Goal: Complete application form

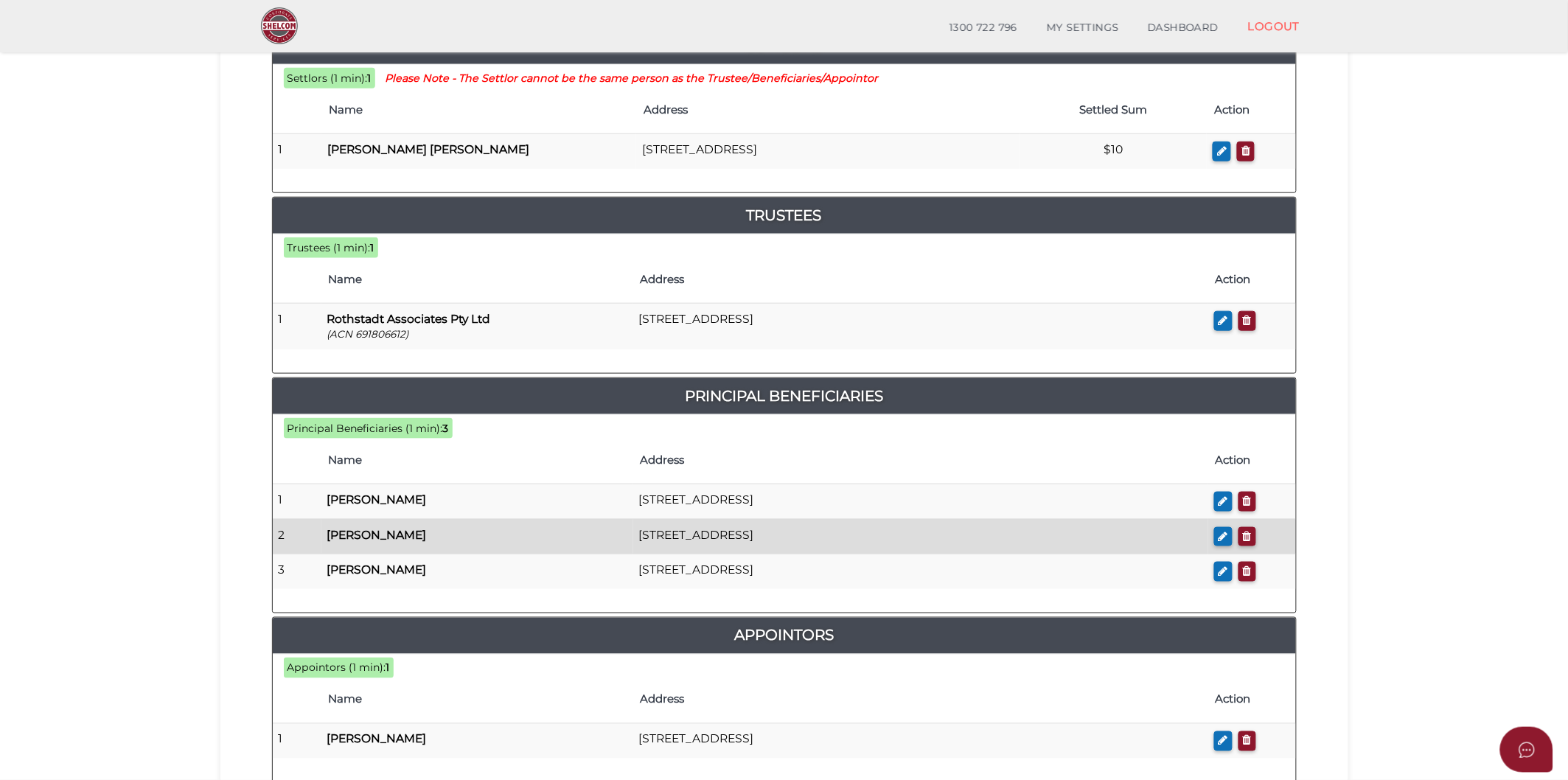
scroll to position [712, 0]
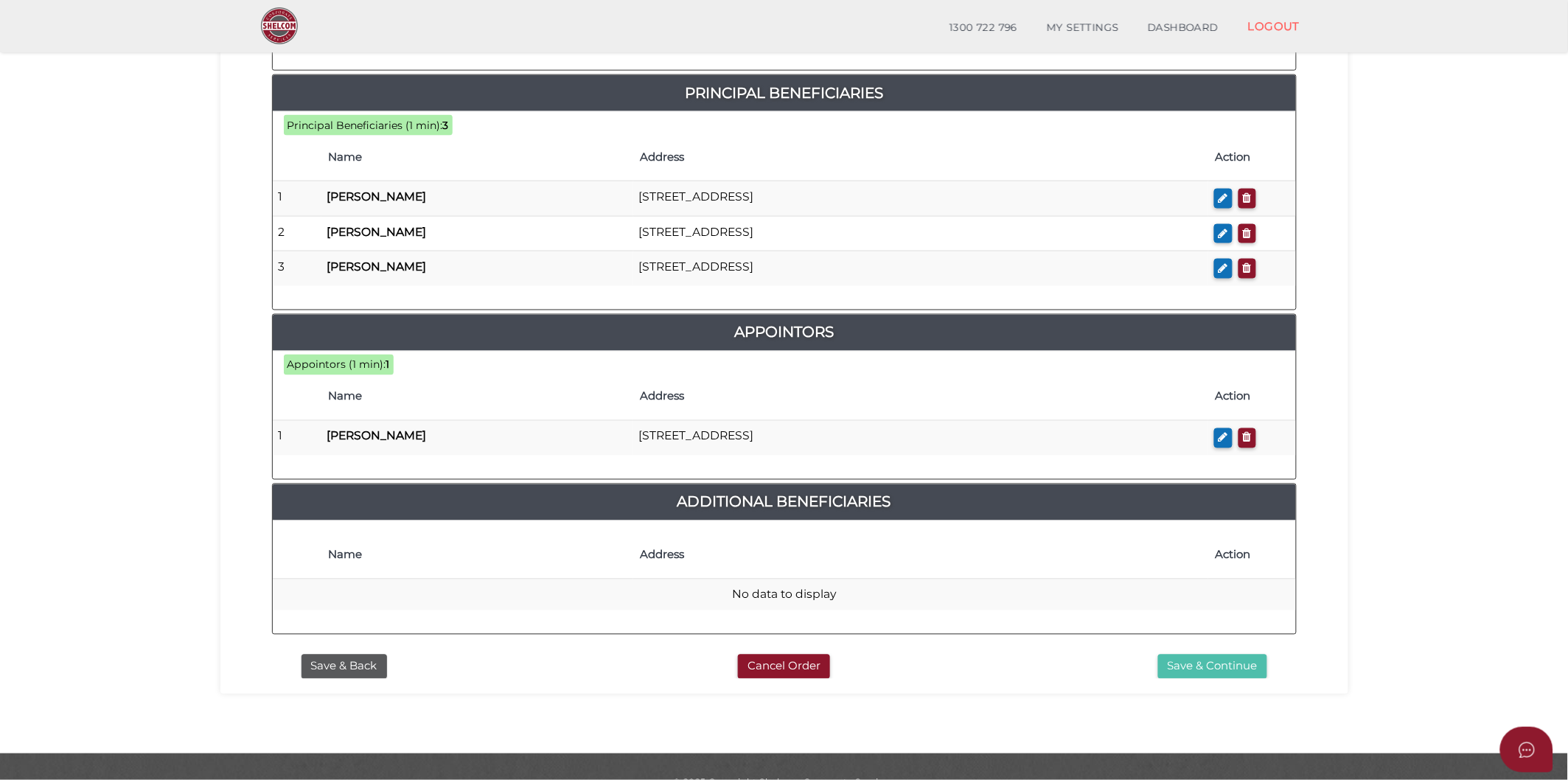
click at [1199, 654] on button "Save & Continue" at bounding box center [1212, 667] width 109 height 24
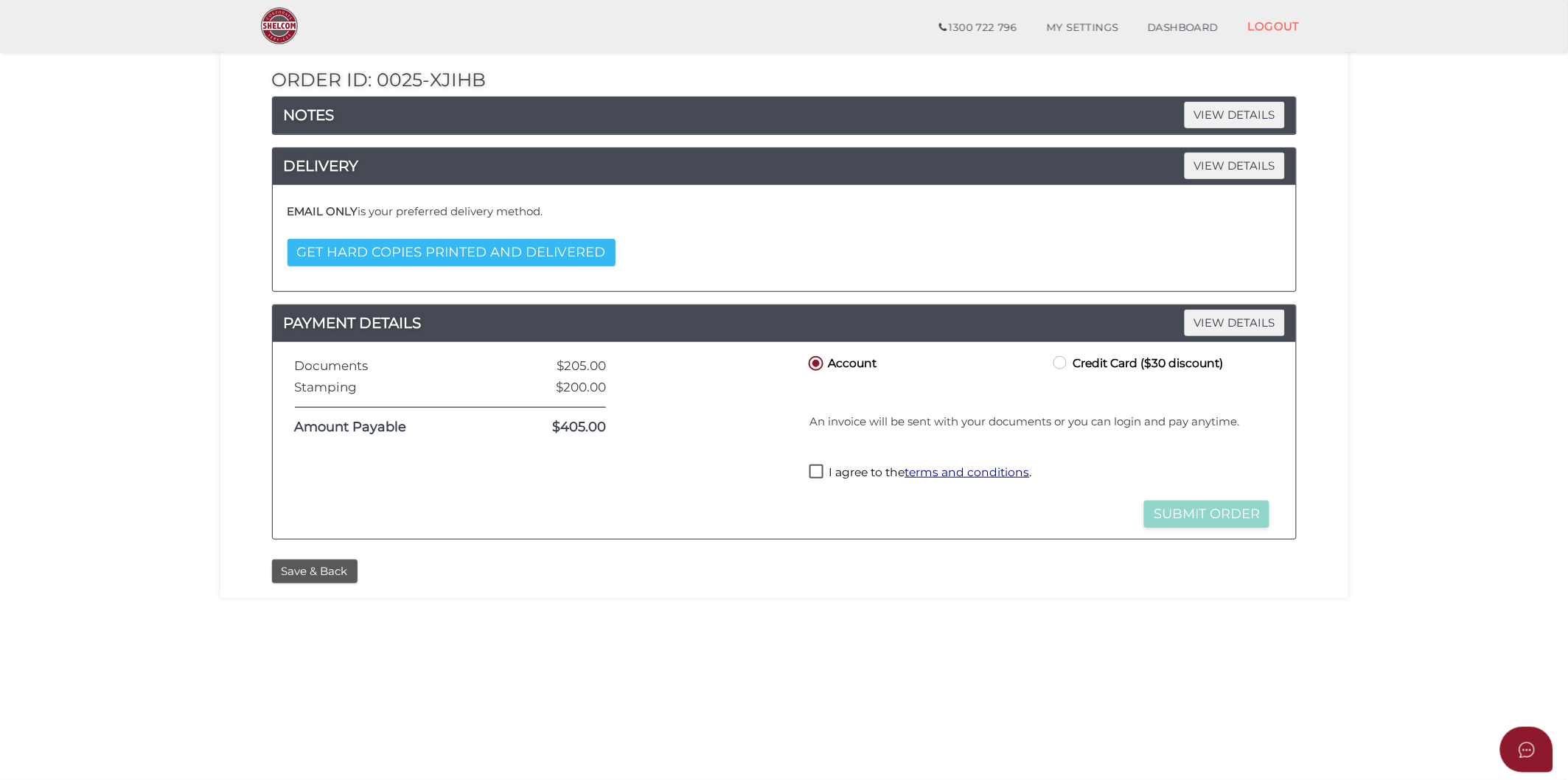
scroll to position [231, 0]
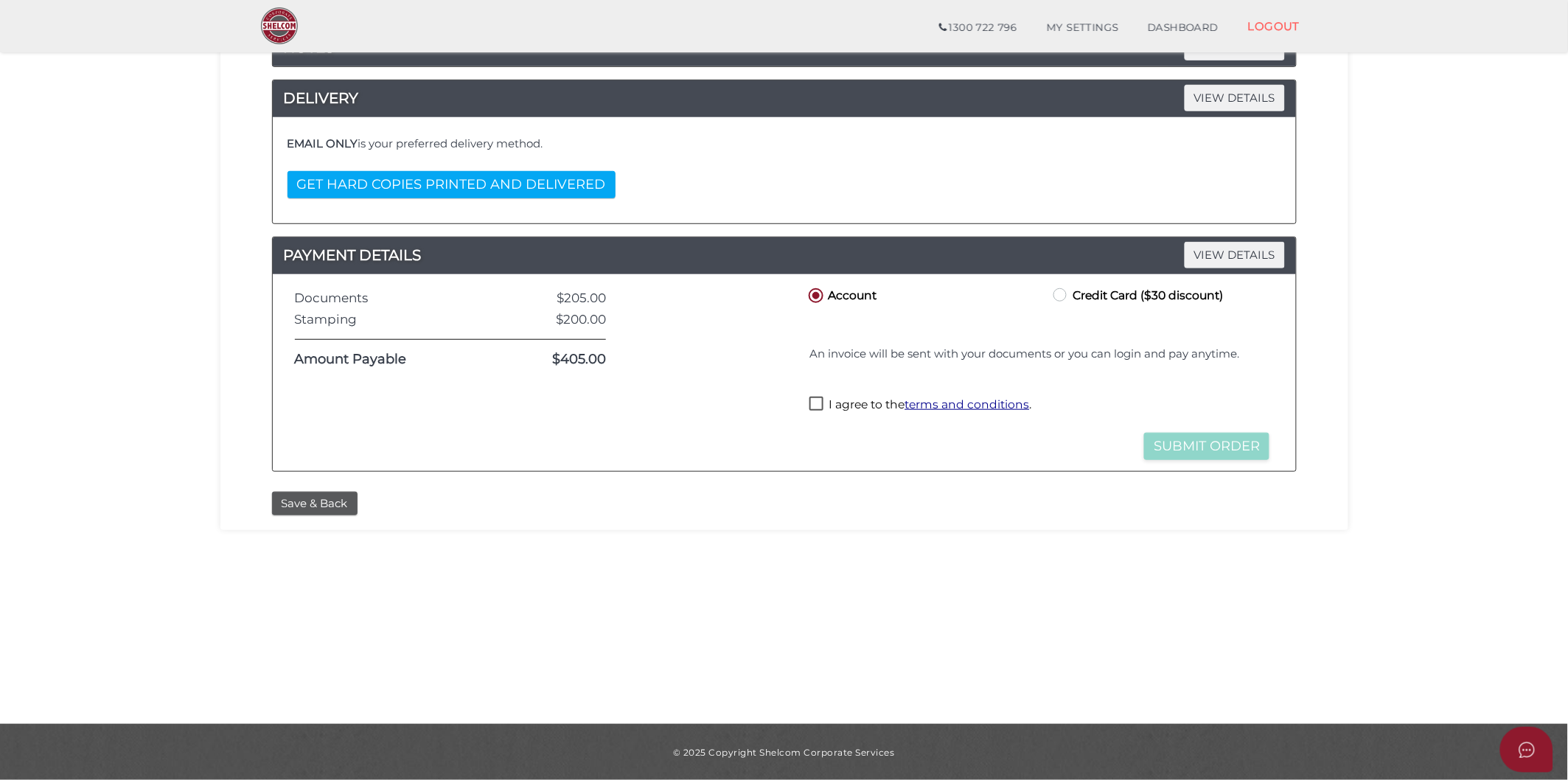
click at [816, 407] on label "I agree to the terms and conditions ." at bounding box center [920, 406] width 222 height 19
checkbox input "true"
click at [332, 512] on button "Save & Back" at bounding box center [315, 504] width 86 height 24
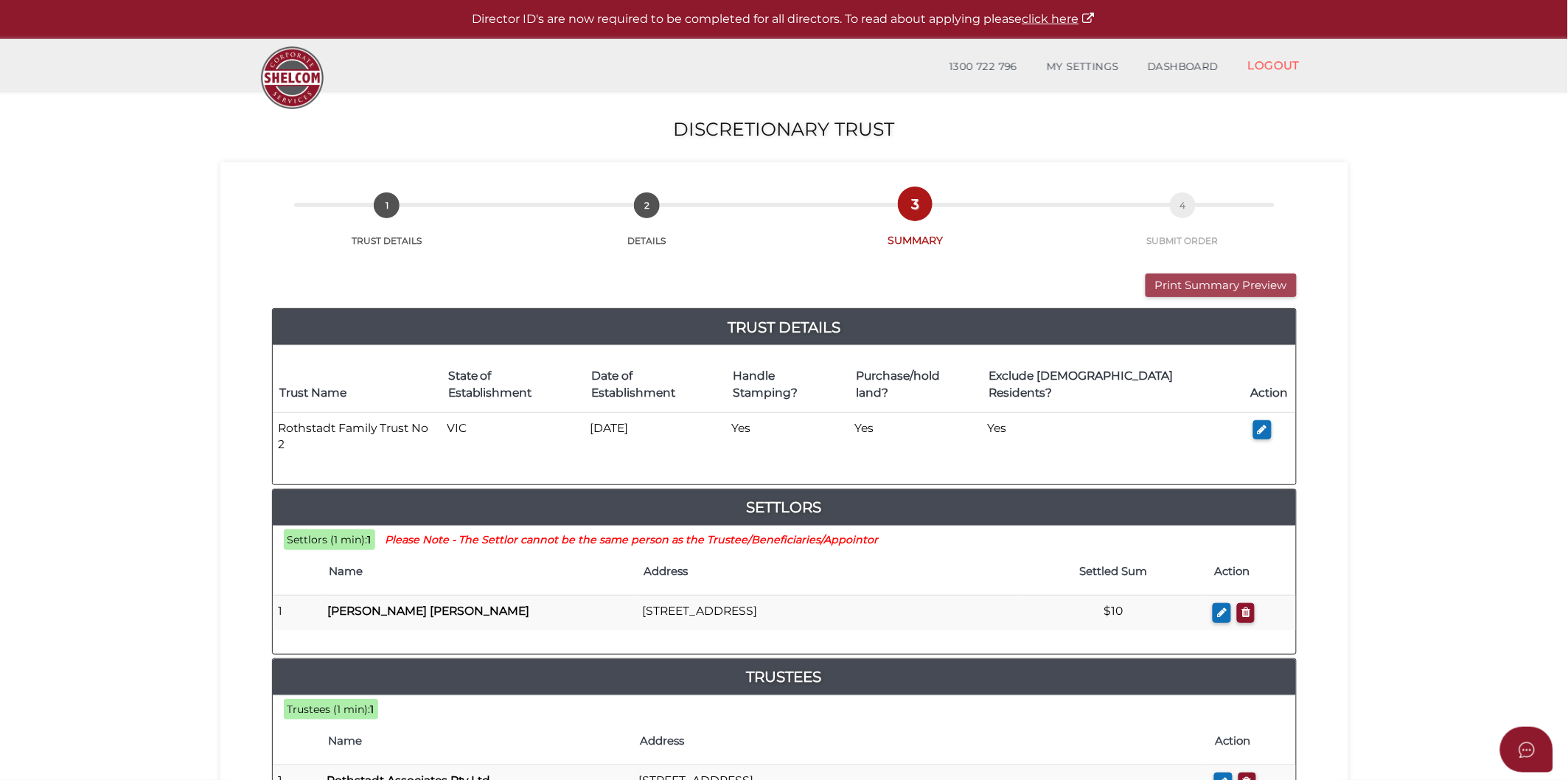
click at [1213, 289] on button "Print Summary Preview" at bounding box center [1221, 285] width 152 height 24
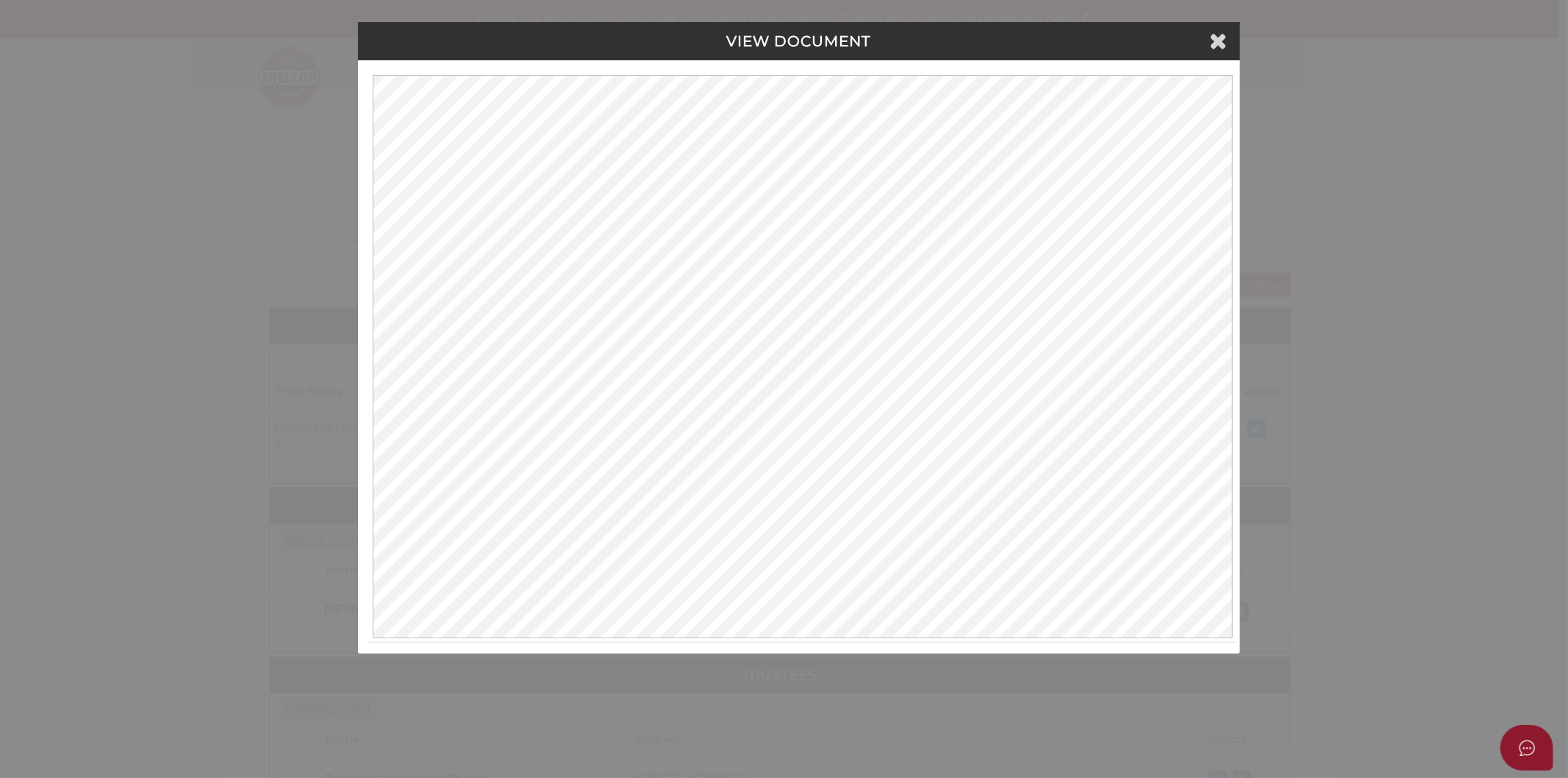
click at [1229, 48] on div "VIEW DOCUMENT" at bounding box center [799, 41] width 882 height 38
click at [1228, 39] on h4 "VIEW DOCUMENT" at bounding box center [799, 41] width 860 height 16
click at [1220, 33] on icon at bounding box center [1219, 41] width 18 height 22
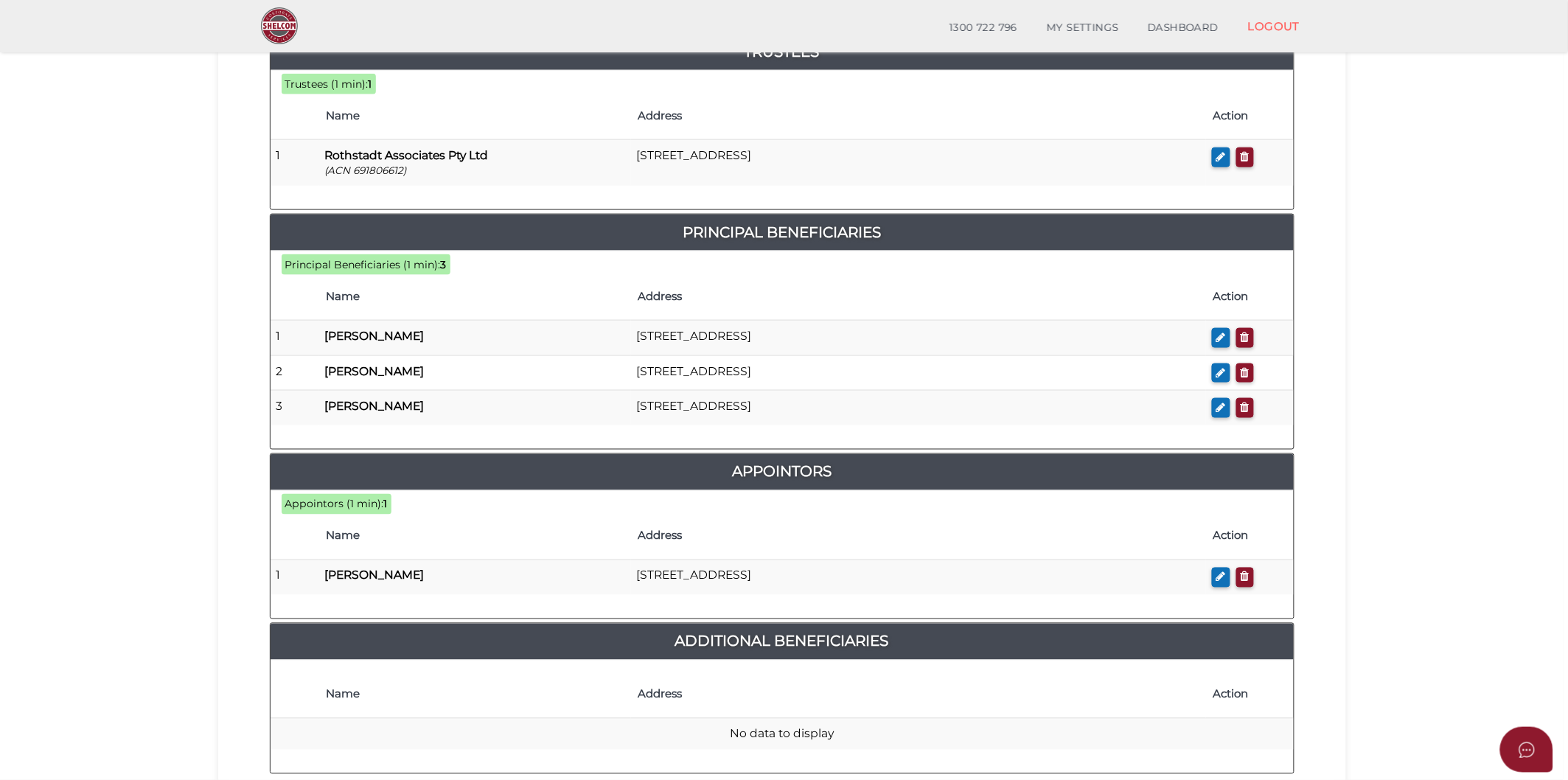
scroll to position [654, 0]
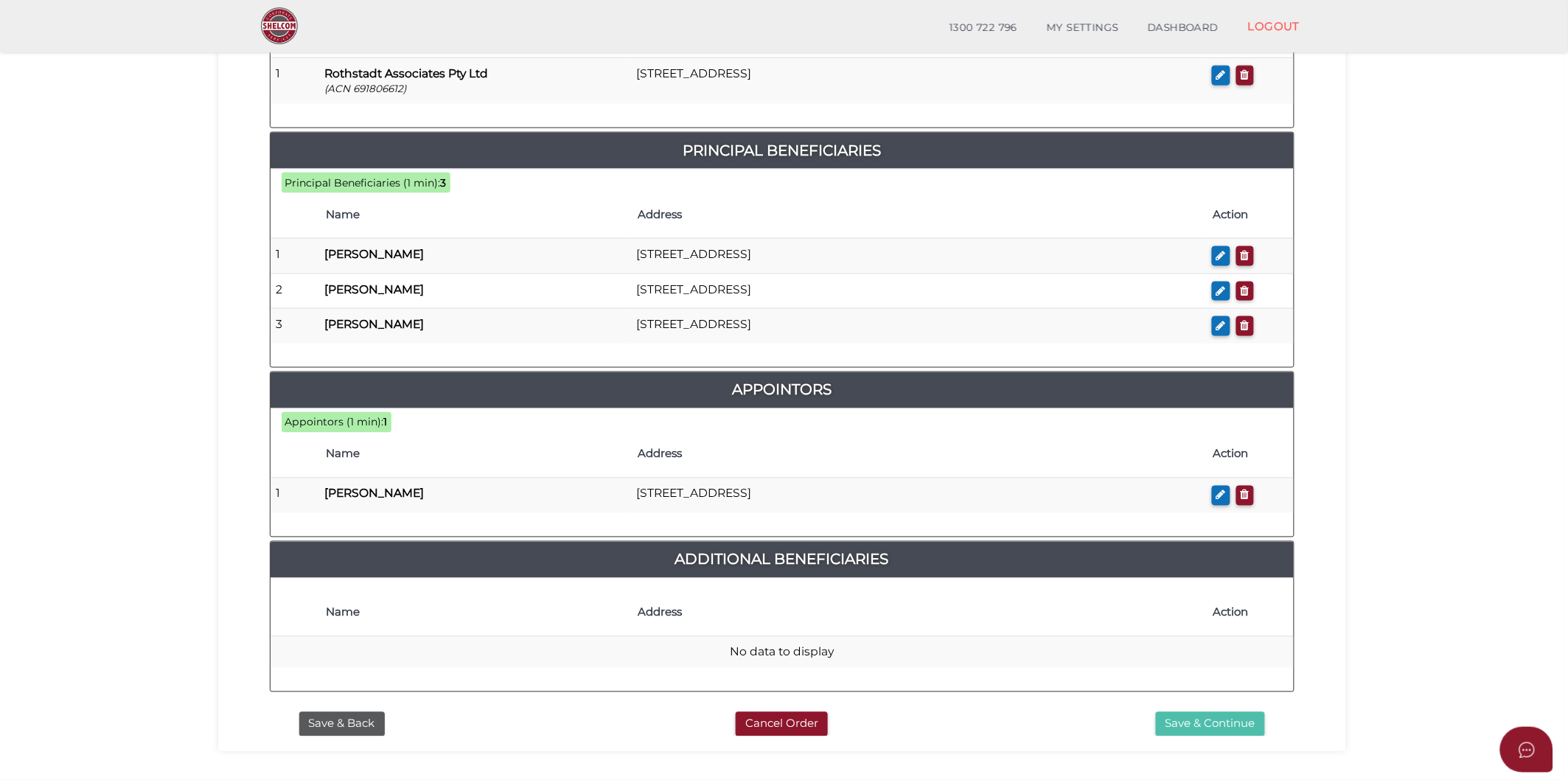
click at [1192, 712] on button "Save & Continue" at bounding box center [1210, 724] width 109 height 24
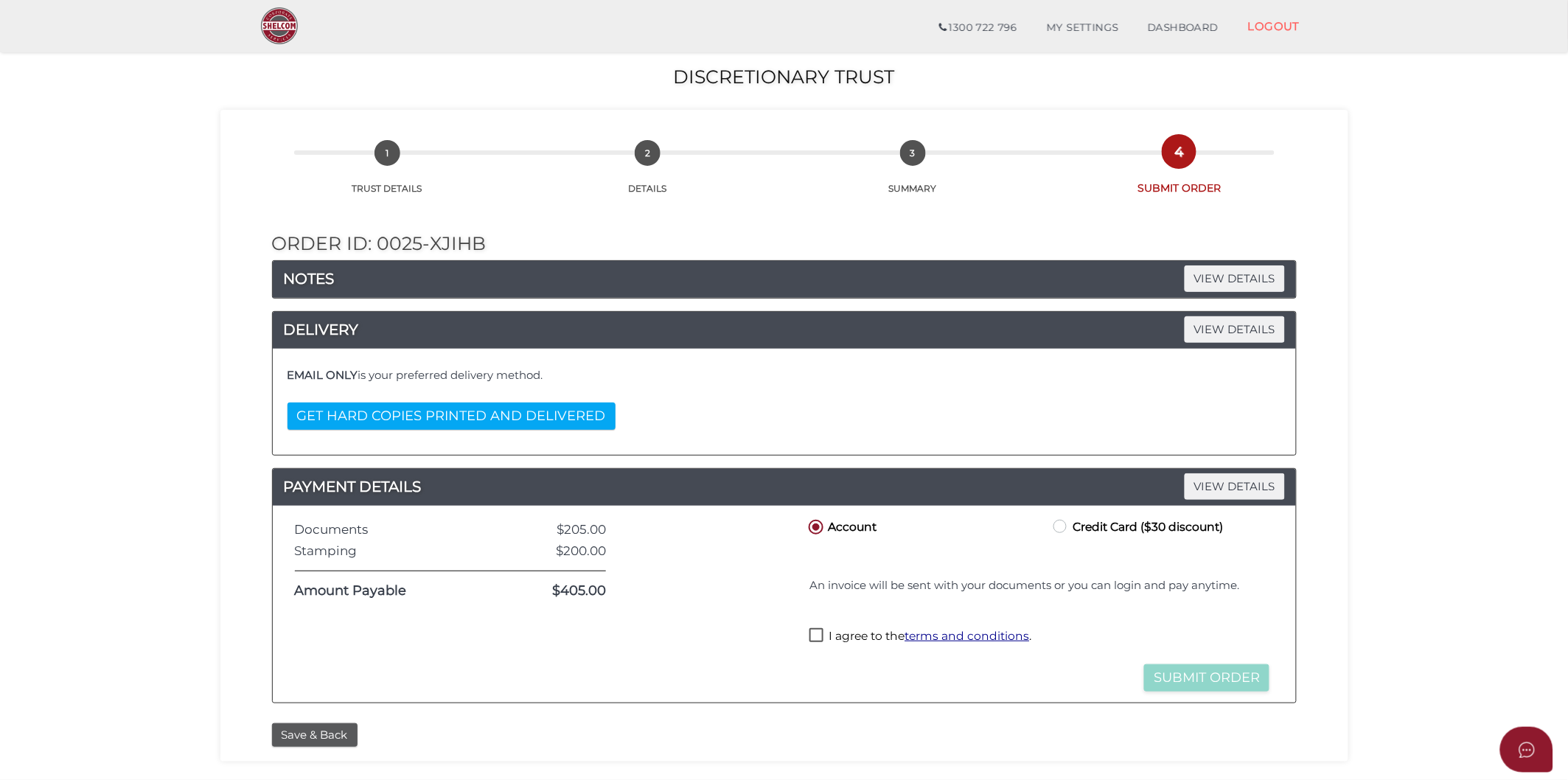
scroll to position [231, 0]
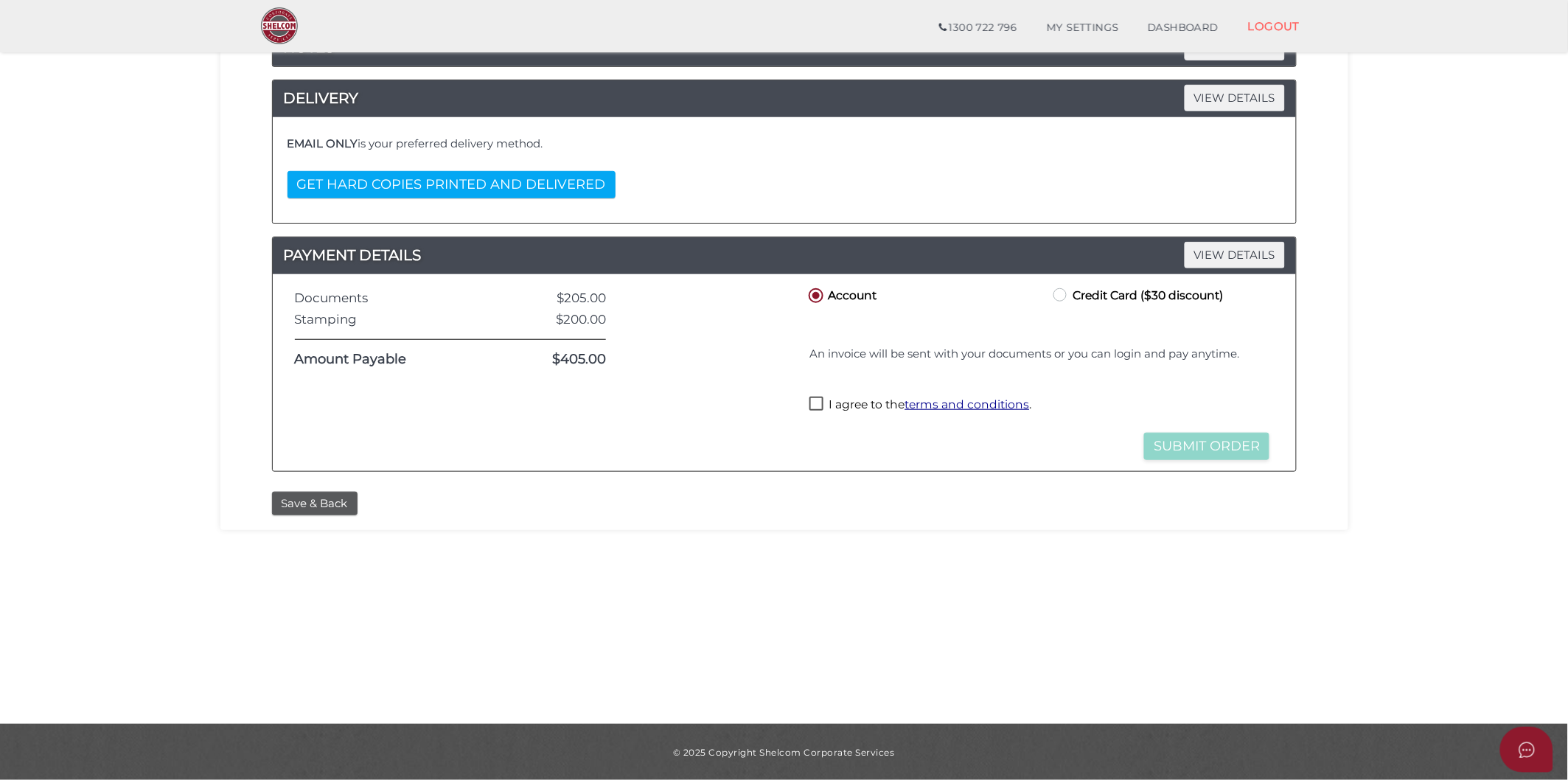
click at [816, 403] on label "I agree to the terms and conditions ." at bounding box center [920, 406] width 222 height 19
checkbox input "true"
click at [1213, 452] on button "Submit Order" at bounding box center [1206, 446] width 125 height 27
